Goal: Find specific page/section: Find specific page/section

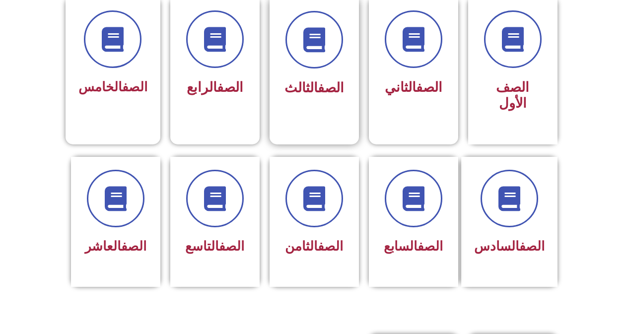
scroll to position [321, 0]
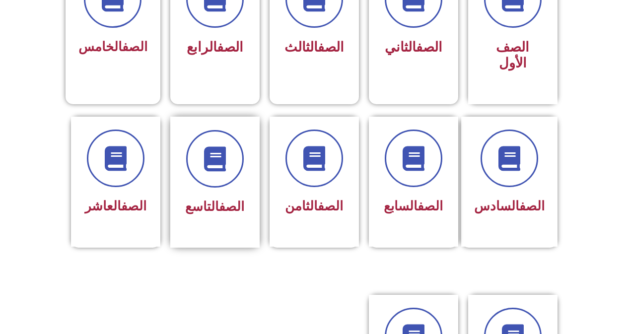
click at [195, 168] on div at bounding box center [215, 159] width 63 height 58
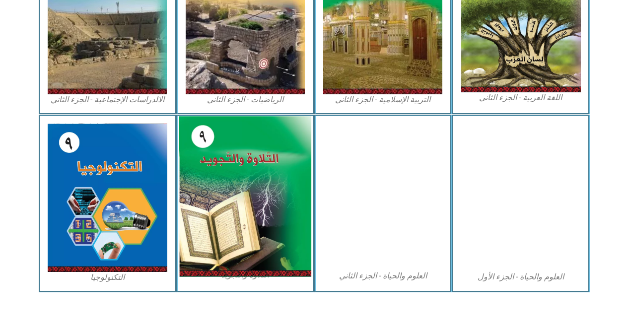
scroll to position [551, 0]
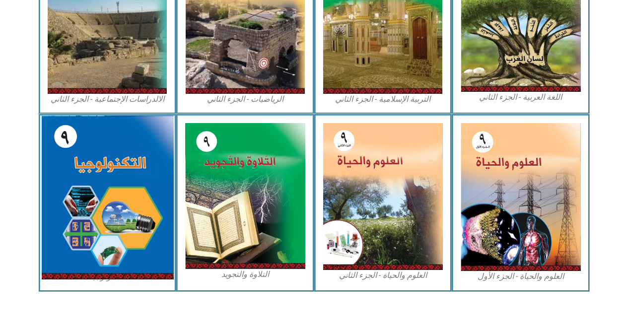
click at [132, 183] on img at bounding box center [107, 198] width 132 height 164
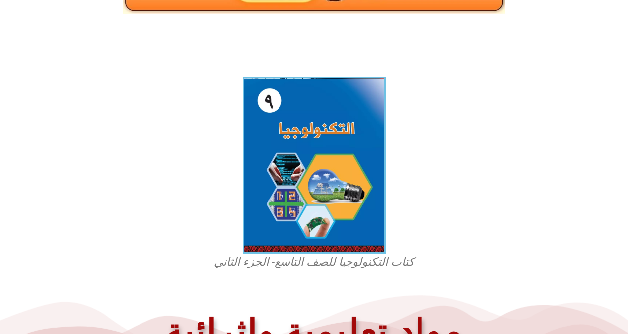
scroll to position [248, 0]
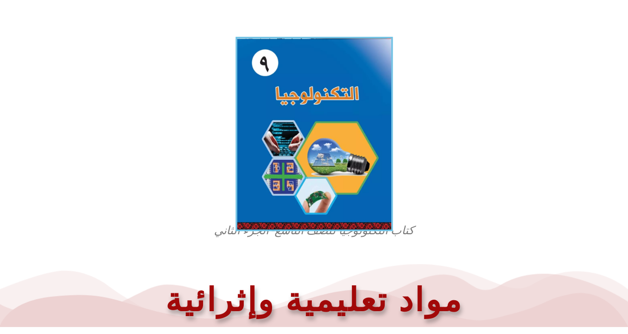
click at [340, 99] on img at bounding box center [313, 134] width 157 height 195
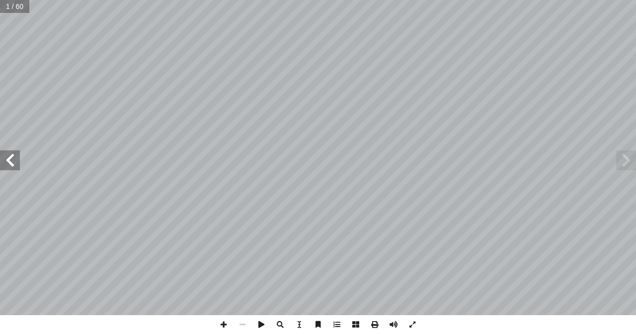
click at [11, 161] on span at bounding box center [10, 161] width 20 height 20
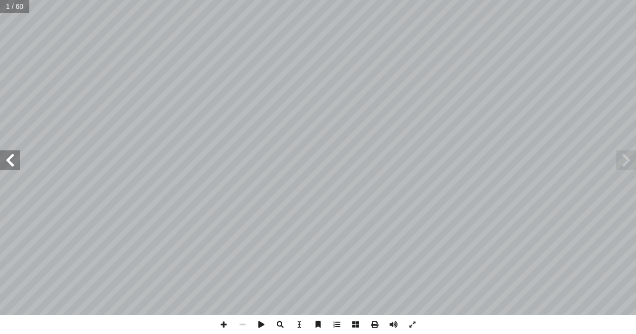
click at [11, 161] on span at bounding box center [10, 161] width 20 height 20
click at [11, 162] on span at bounding box center [10, 161] width 20 height 20
click at [12, 162] on span at bounding box center [10, 161] width 20 height 20
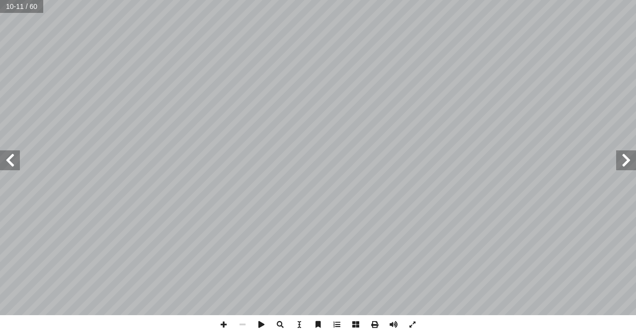
click at [14, 164] on span at bounding box center [10, 161] width 20 height 20
click at [14, 167] on span at bounding box center [10, 161] width 20 height 20
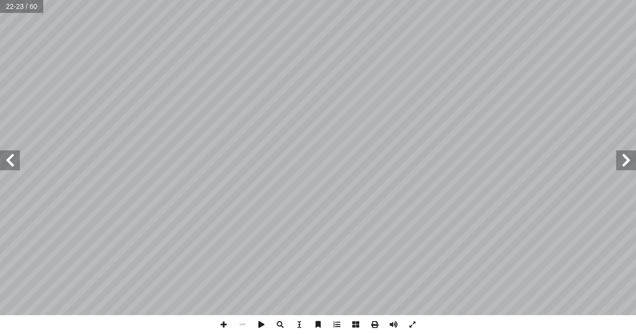
click at [14, 167] on span at bounding box center [10, 161] width 20 height 20
click at [11, 162] on span at bounding box center [10, 161] width 20 height 20
click at [68, 90] on html "الصفحة الرئيسية الصف الأول الصف الثاني الصف الثالث الصف الرابع الصف الخامس الصف…" at bounding box center [318, 45] width 636 height 90
click at [16, 167] on span at bounding box center [10, 161] width 20 height 20
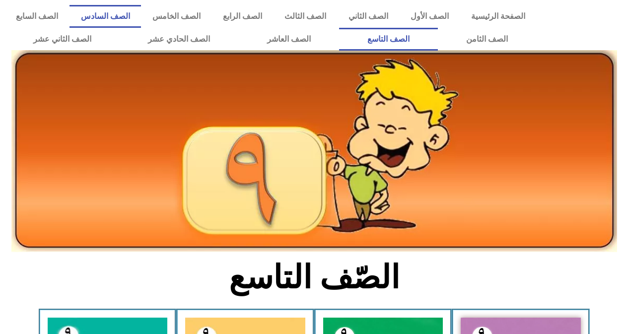
click at [132, 12] on link "الصف السادس" at bounding box center [106, 16] width 72 height 23
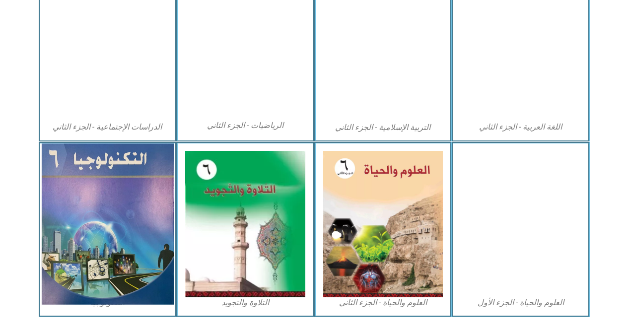
scroll to position [551, 0]
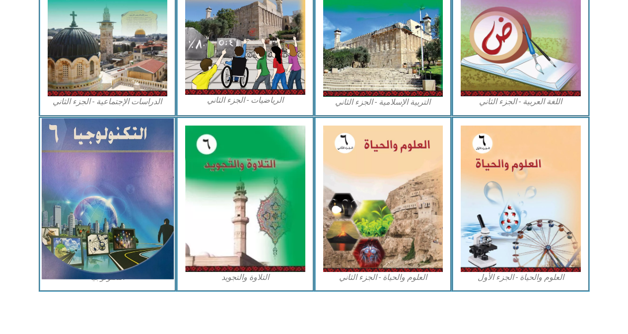
click at [129, 200] on img at bounding box center [107, 198] width 132 height 161
click at [93, 176] on img at bounding box center [107, 198] width 132 height 161
click at [83, 242] on img at bounding box center [107, 198] width 132 height 161
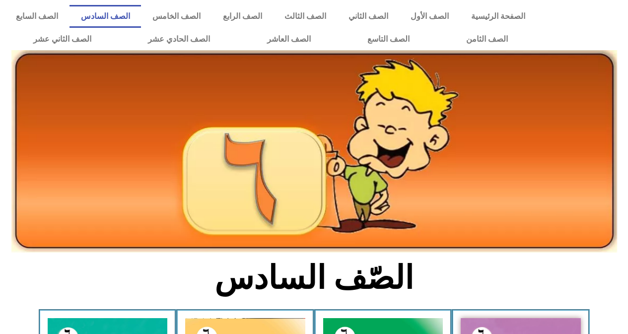
scroll to position [551, 0]
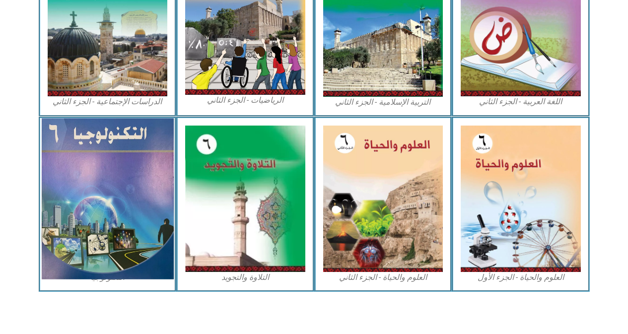
click at [89, 175] on img at bounding box center [107, 198] width 132 height 161
click at [92, 259] on img at bounding box center [107, 198] width 132 height 161
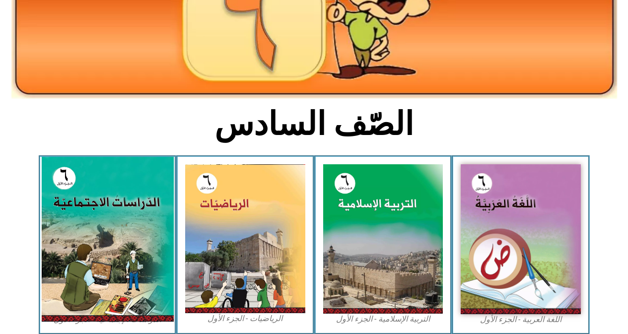
scroll to position [0, 0]
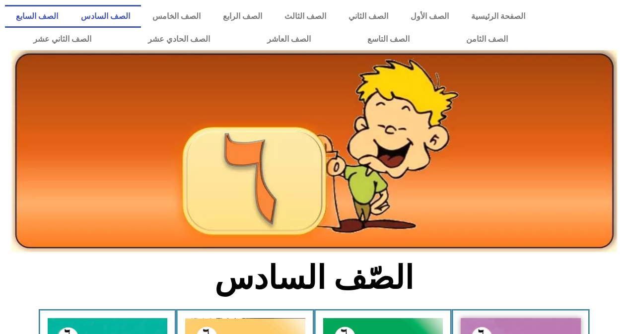
click at [70, 23] on link "الصف السابع" at bounding box center [37, 16] width 65 height 23
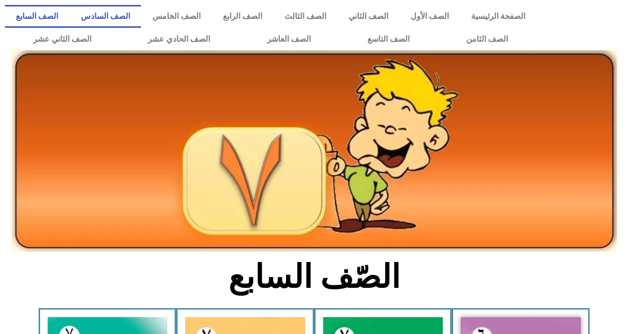
click at [141, 13] on link "الصف السادس" at bounding box center [106, 16] width 72 height 23
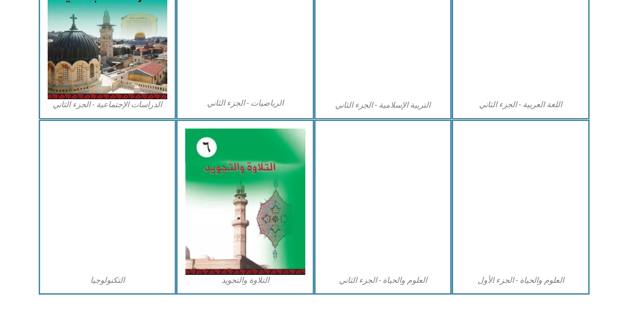
scroll to position [551, 0]
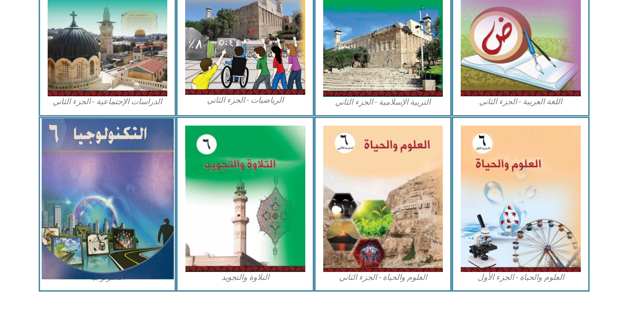
click at [109, 145] on img at bounding box center [107, 198] width 132 height 161
